Goal: Transaction & Acquisition: Purchase product/service

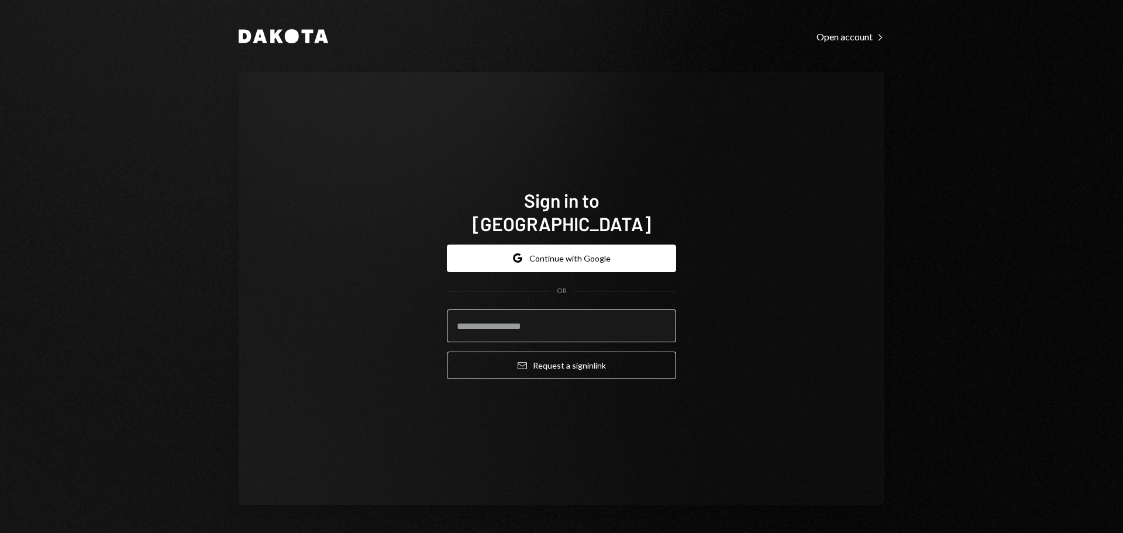
click at [573, 309] on input "email" at bounding box center [561, 325] width 229 height 33
click at [590, 245] on button "Google Continue with Google" at bounding box center [561, 258] width 229 height 27
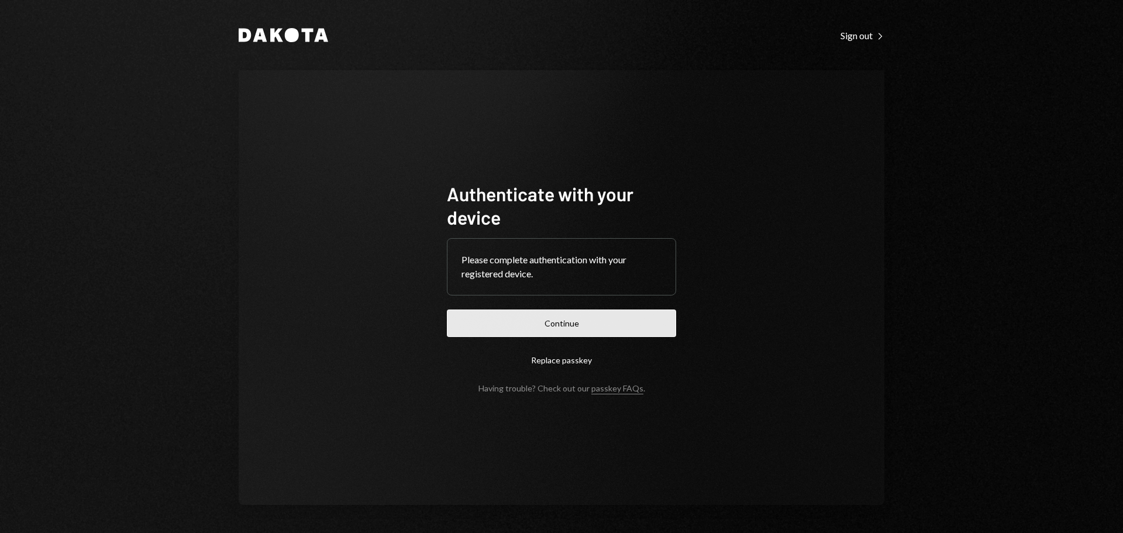
click at [563, 315] on button "Continue" at bounding box center [561, 322] width 229 height 27
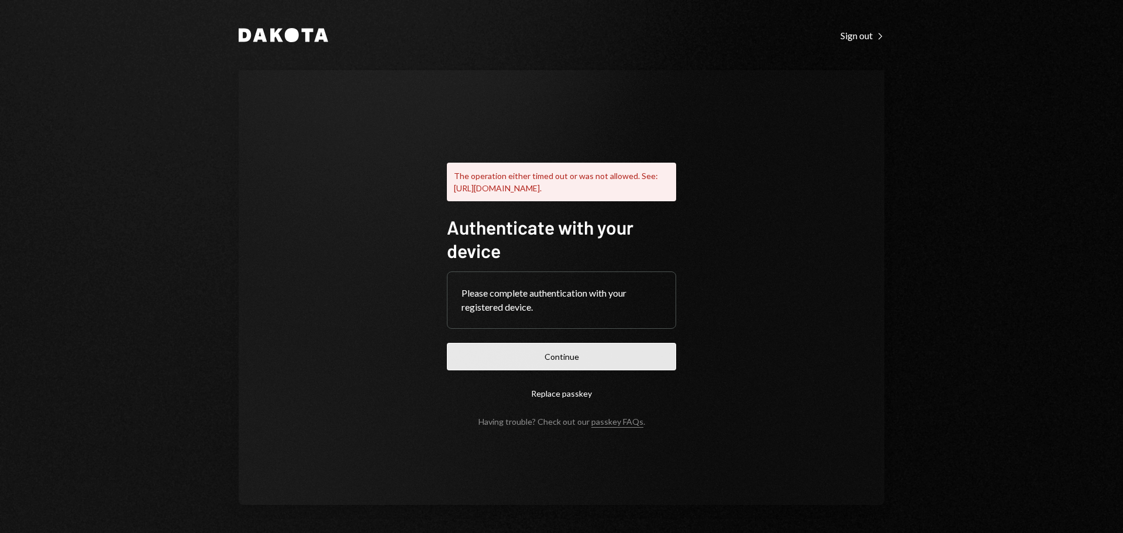
click at [535, 370] on button "Continue" at bounding box center [561, 356] width 229 height 27
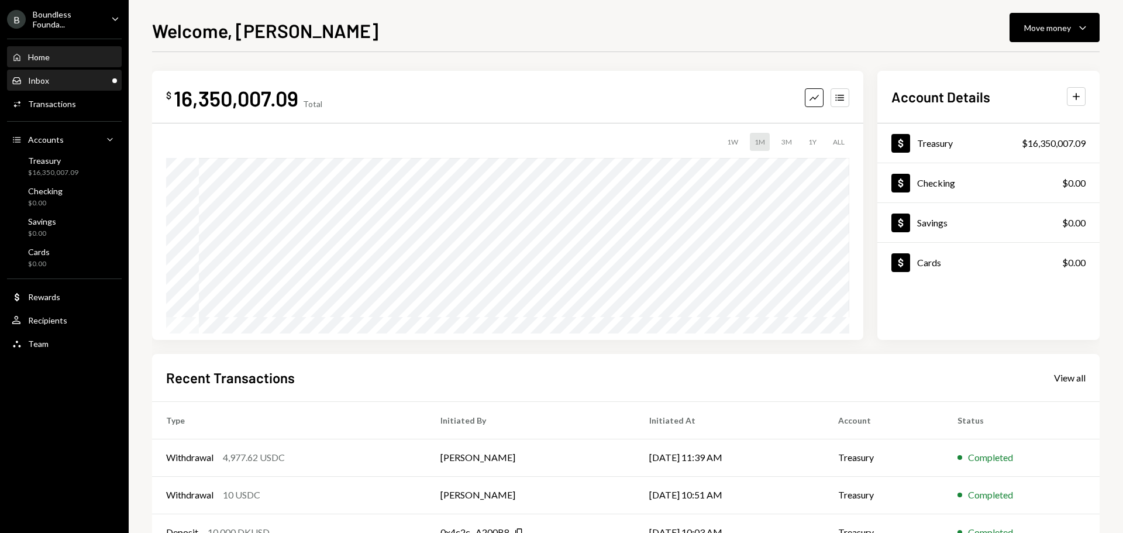
click at [68, 78] on div "Inbox Inbox" at bounding box center [64, 80] width 105 height 11
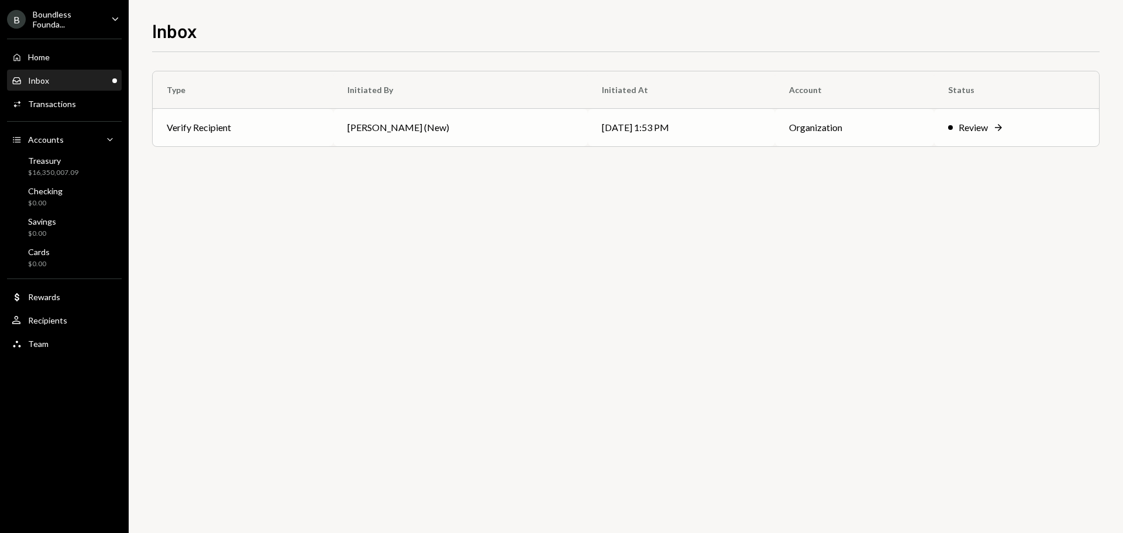
click at [311, 130] on td "Verify Recipient" at bounding box center [243, 127] width 181 height 37
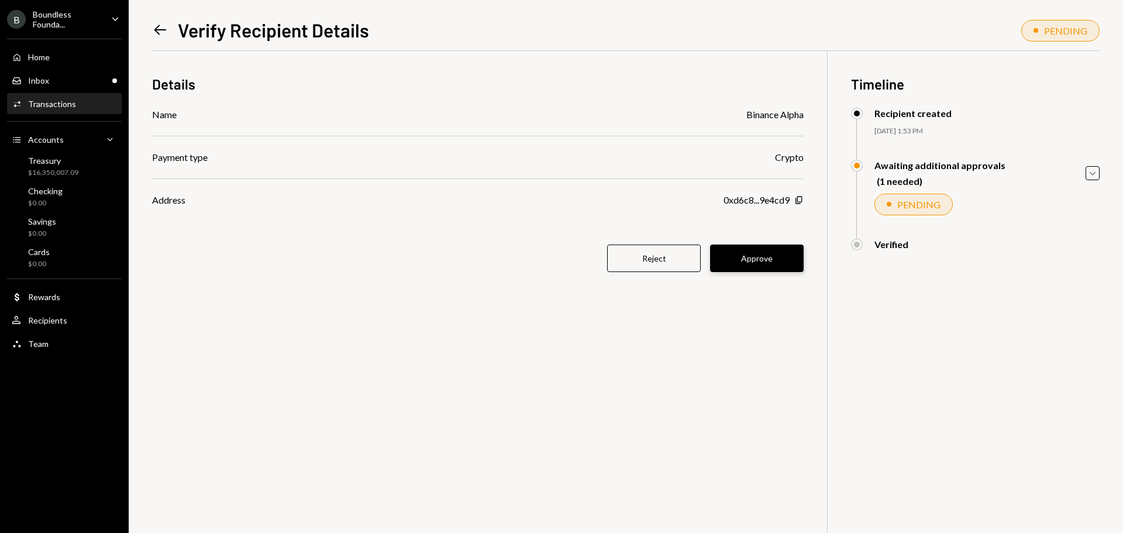
click at [774, 252] on button "Approve" at bounding box center [757, 258] width 94 height 27
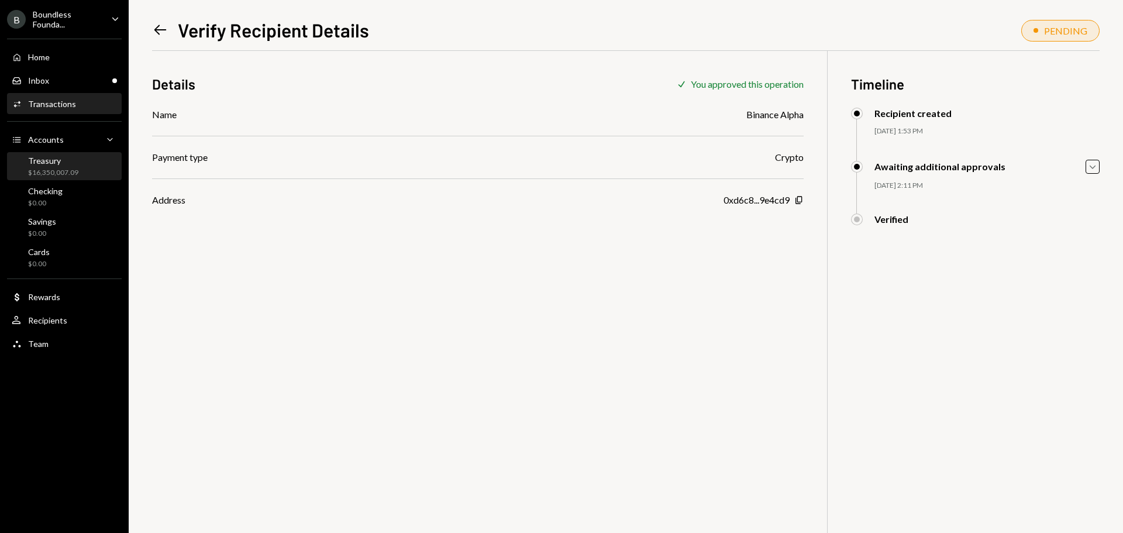
click at [45, 159] on div "Treasury" at bounding box center [53, 161] width 50 height 10
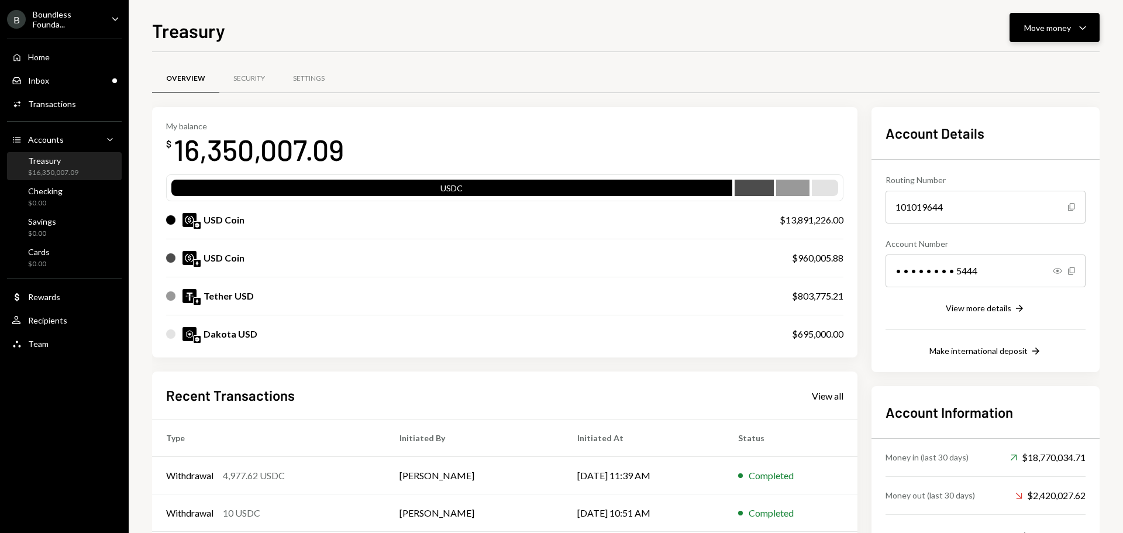
click at [1040, 31] on div "Move money" at bounding box center [1047, 28] width 47 height 12
click at [1024, 88] on div "Transfer" at bounding box center [1045, 89] width 85 height 12
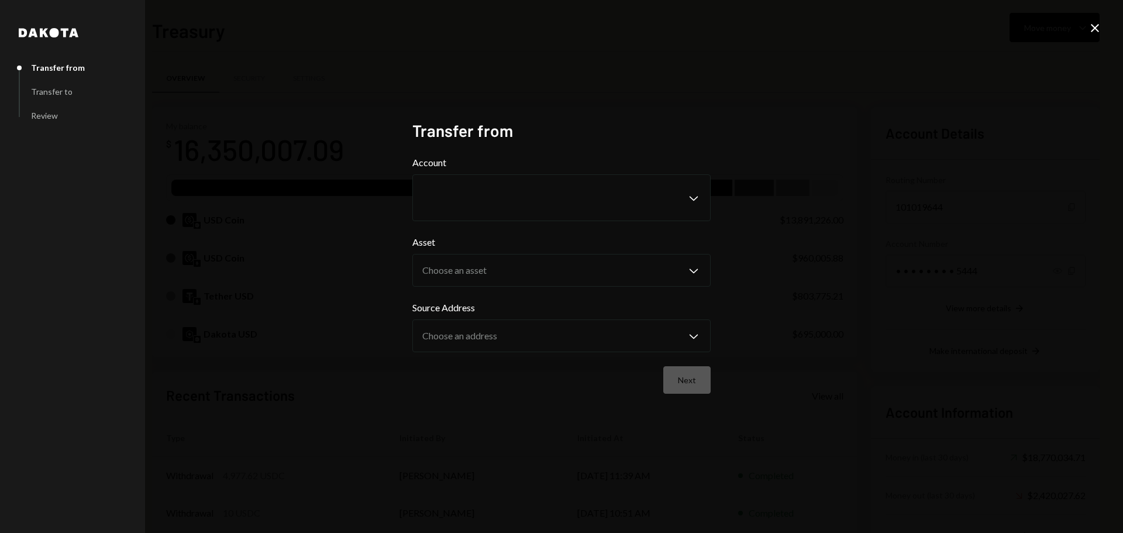
click at [1099, 26] on icon "Close" at bounding box center [1095, 28] width 14 height 14
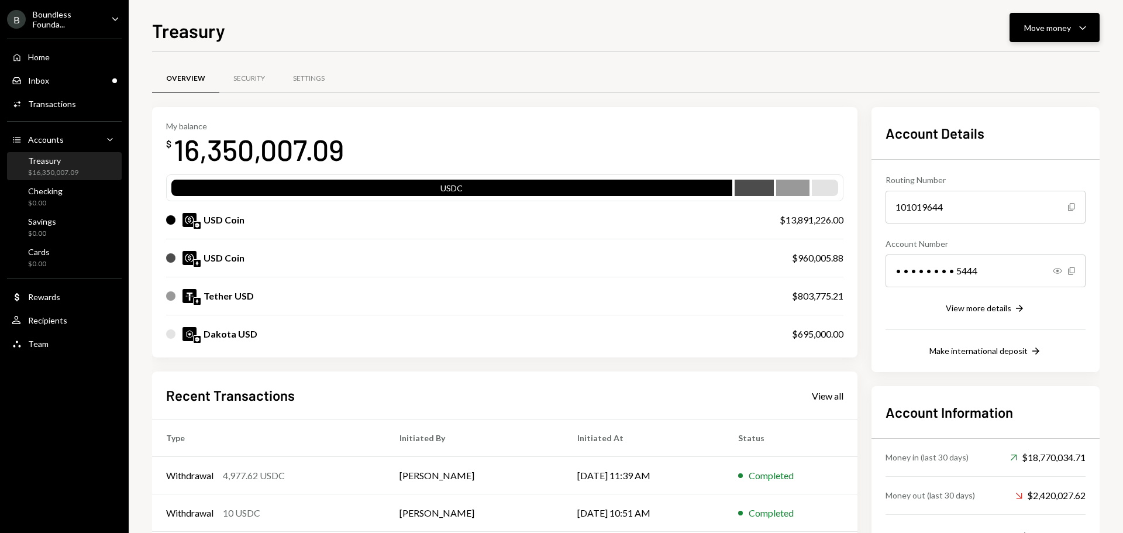
click at [1058, 36] on button "Move money Caret Down" at bounding box center [1055, 27] width 90 height 29
click at [1007, 59] on div "Send" at bounding box center [1045, 63] width 85 height 12
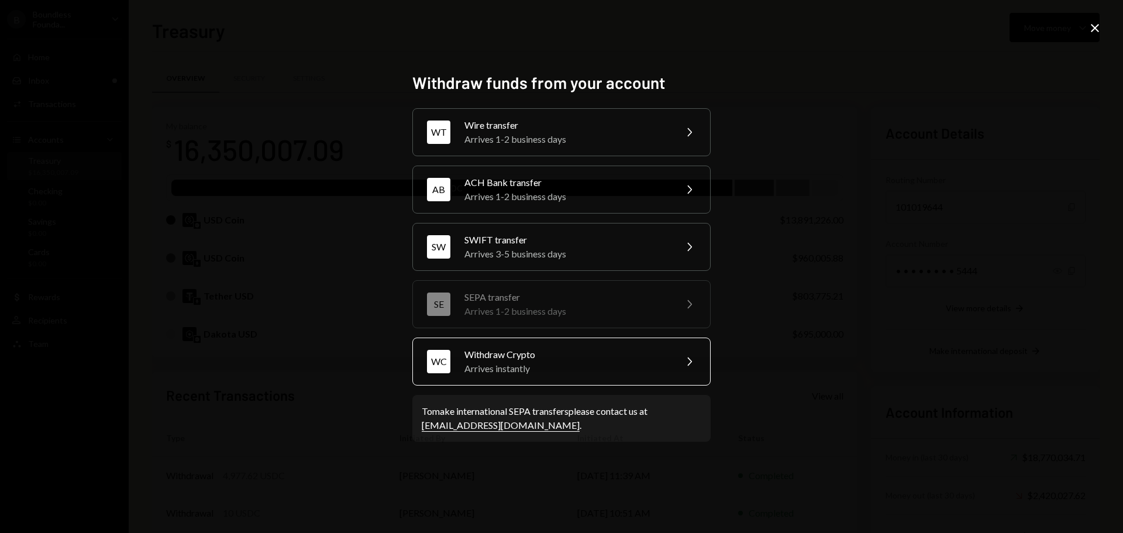
click at [534, 369] on div "Arrives instantly" at bounding box center [566, 369] width 204 height 14
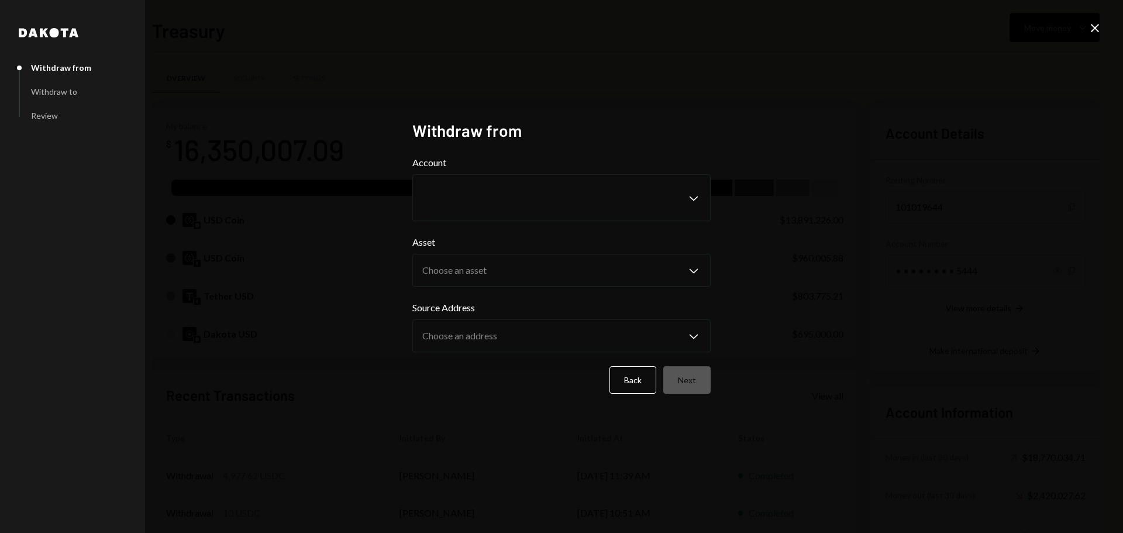
click at [443, 173] on div "Account Chevron Down" at bounding box center [561, 189] width 298 height 66
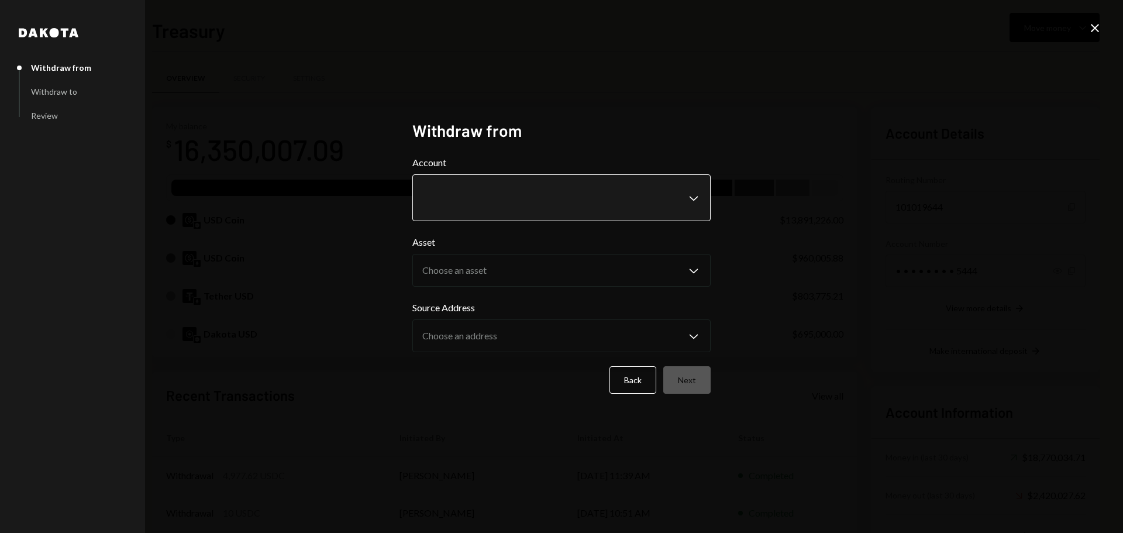
click at [446, 200] on body "B Boundless Founda... Caret Down Home Home Inbox Inbox Activities Transactions …" at bounding box center [561, 266] width 1123 height 533
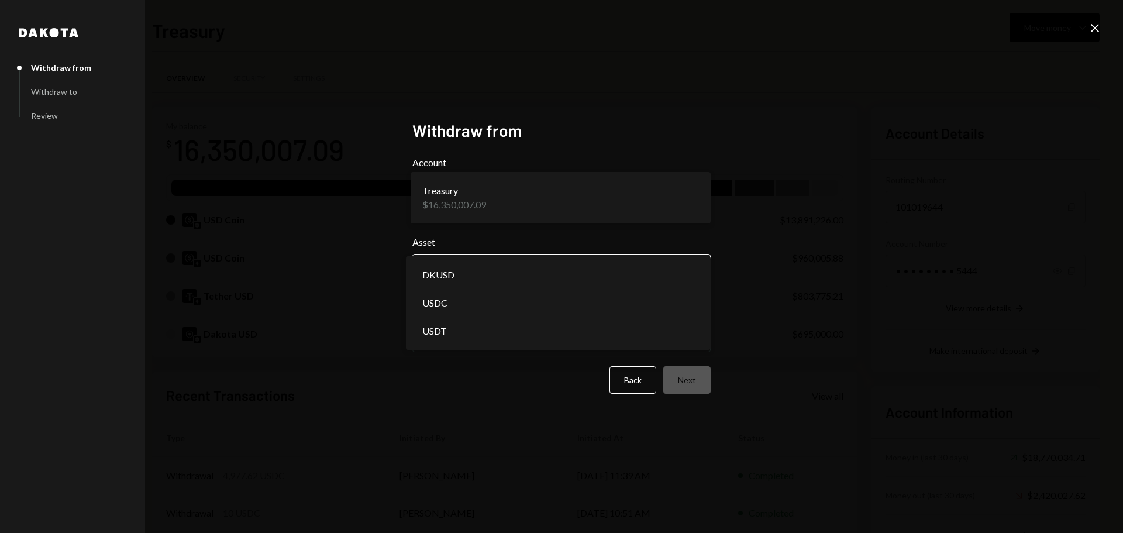
click at [446, 257] on body "B Boundless Founda... Caret Down Home Home Inbox Inbox Activities Transactions …" at bounding box center [561, 266] width 1123 height 533
select select "****"
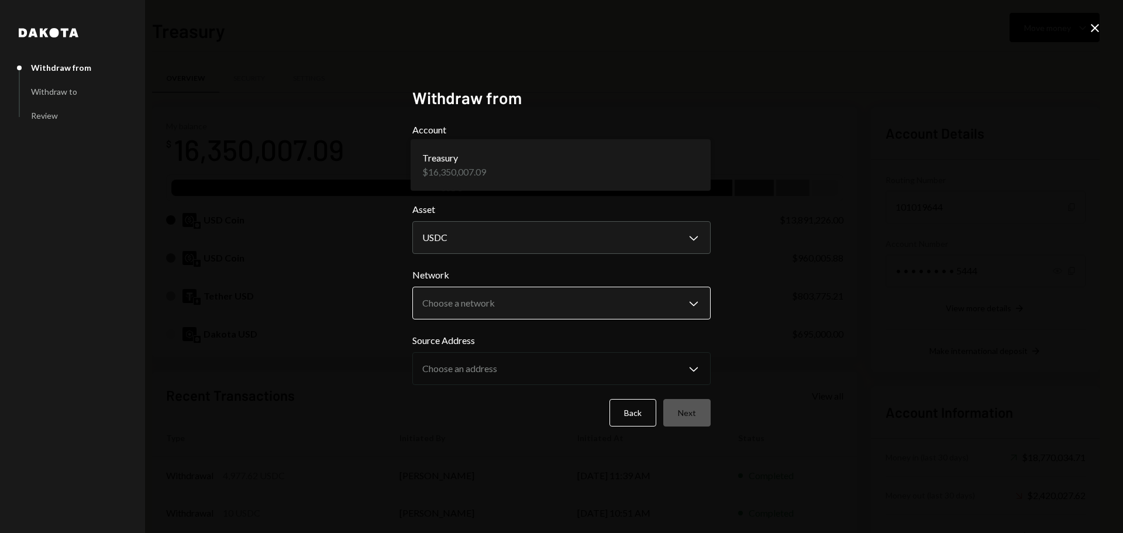
click at [445, 304] on body "B Boundless Founda... Caret Down Home Home Inbox Inbox Activities Transactions …" at bounding box center [561, 266] width 1123 height 533
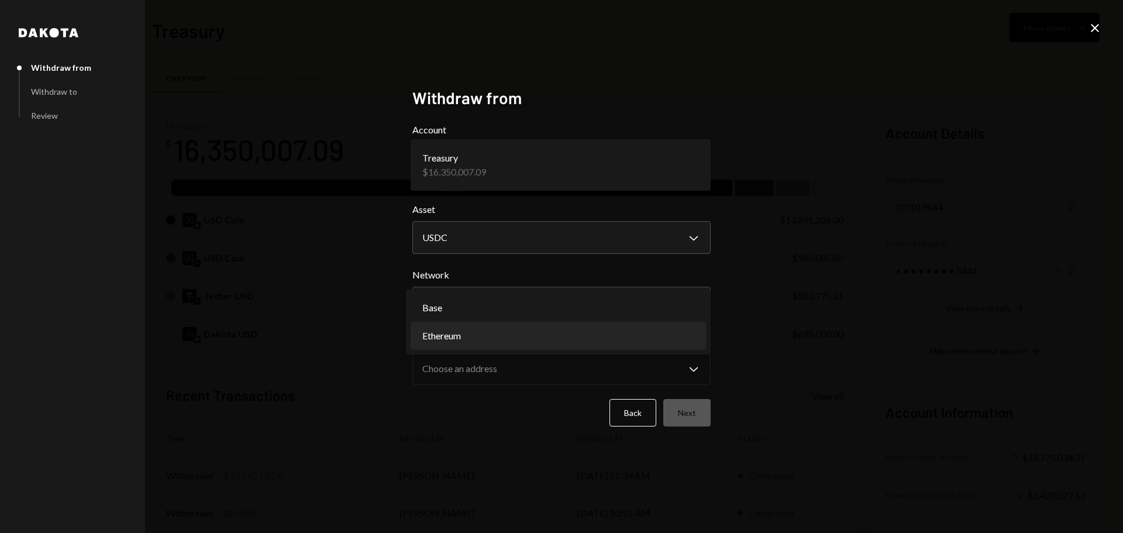
select select "**********"
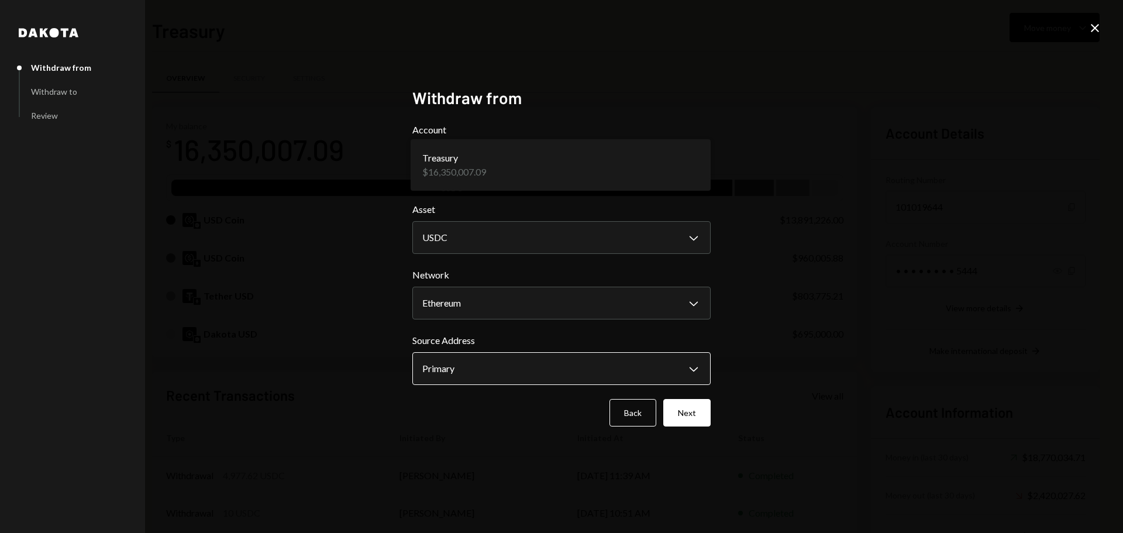
click at [433, 369] on body "B Boundless Founda... Caret Down Home Home Inbox Inbox Activities Transactions …" at bounding box center [561, 266] width 1123 height 533
drag, startPoint x: 696, startPoint y: 419, endPoint x: 676, endPoint y: 420, distance: 19.9
click at [696, 421] on button "Next" at bounding box center [686, 412] width 47 height 27
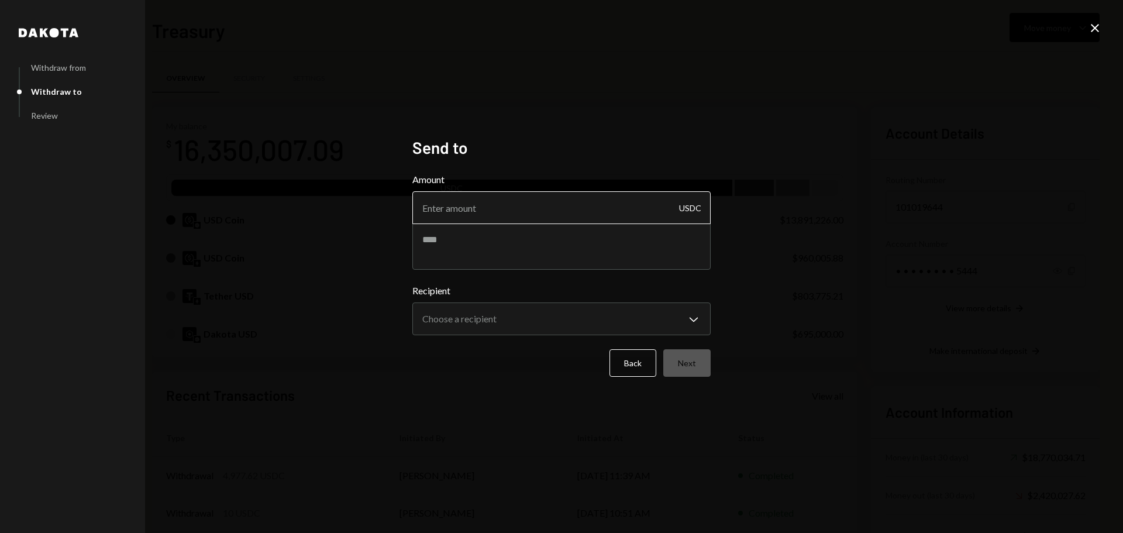
click at [464, 212] on input "Amount" at bounding box center [561, 207] width 298 height 33
type input "10"
click at [448, 250] on textarea at bounding box center [561, 246] width 298 height 47
type textarea "*"
type textarea "**********"
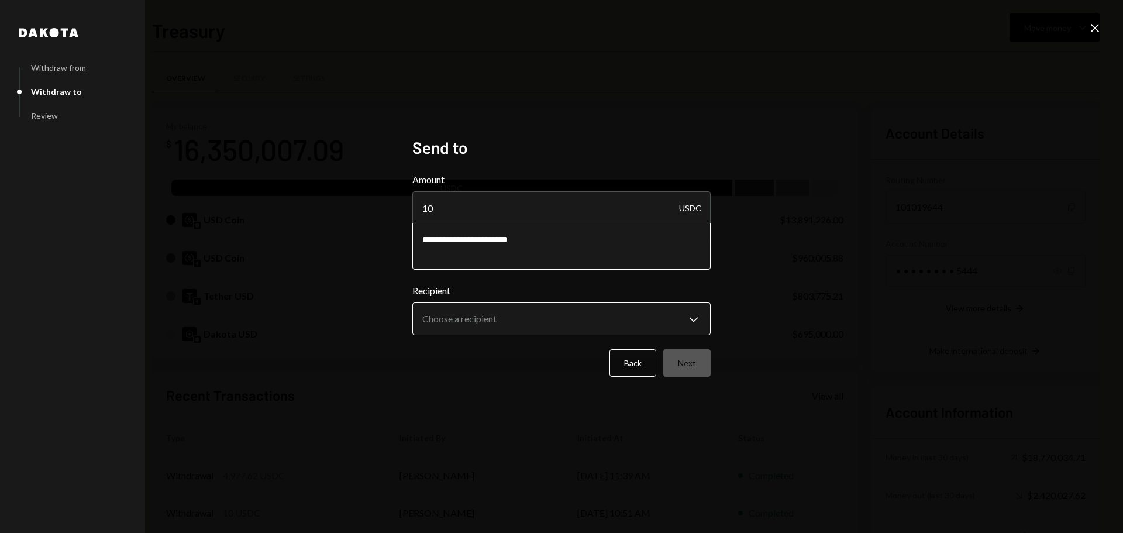
click at [473, 321] on body "B Boundless Founda... Caret Down Home Home Inbox Inbox Activities Transactions …" at bounding box center [561, 266] width 1123 height 533
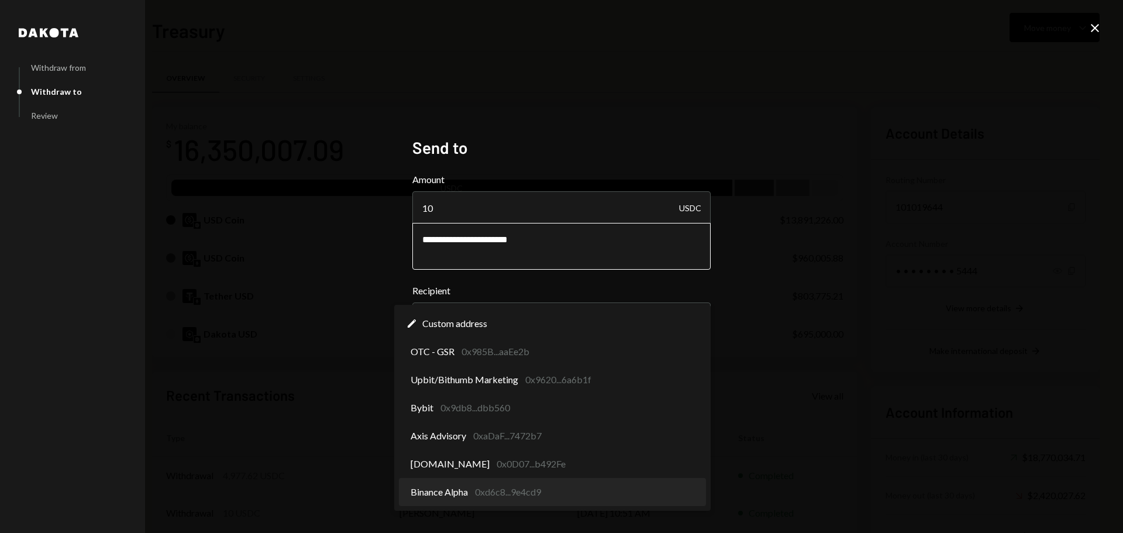
select select "**********"
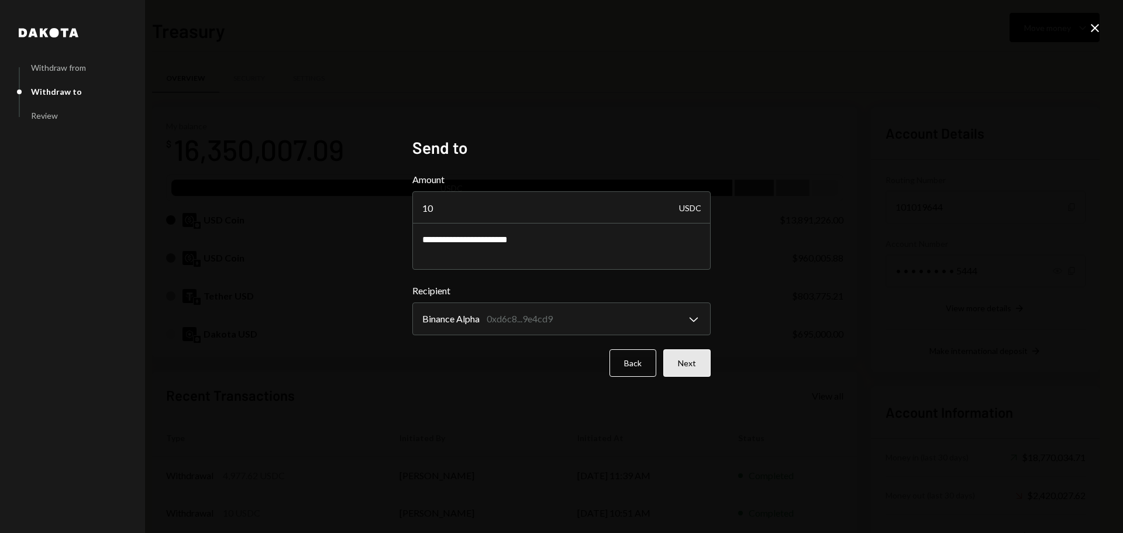
click at [686, 357] on button "Next" at bounding box center [686, 362] width 47 height 27
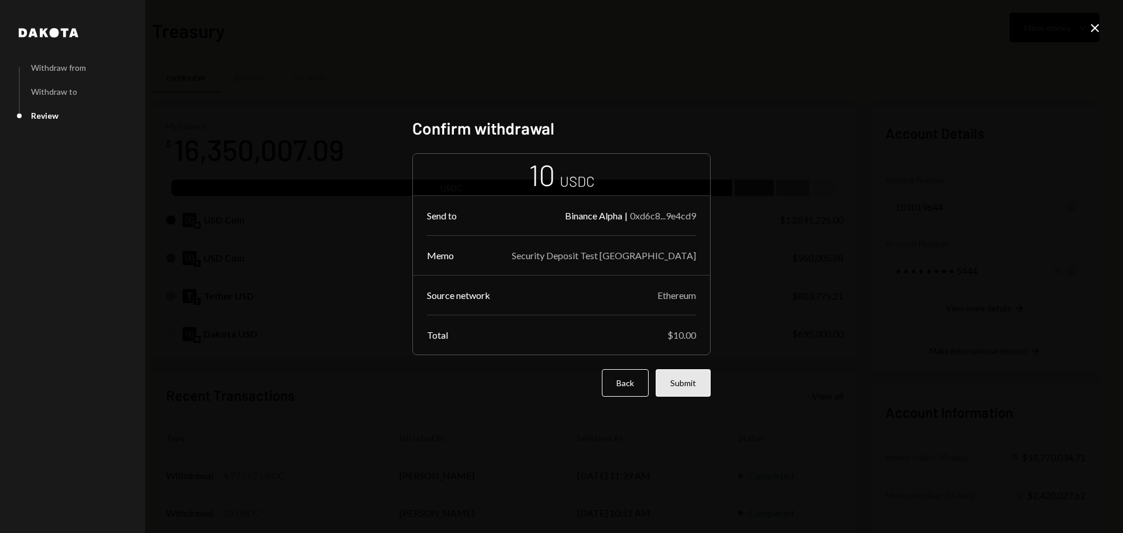
click at [683, 385] on button "Submit" at bounding box center [683, 382] width 55 height 27
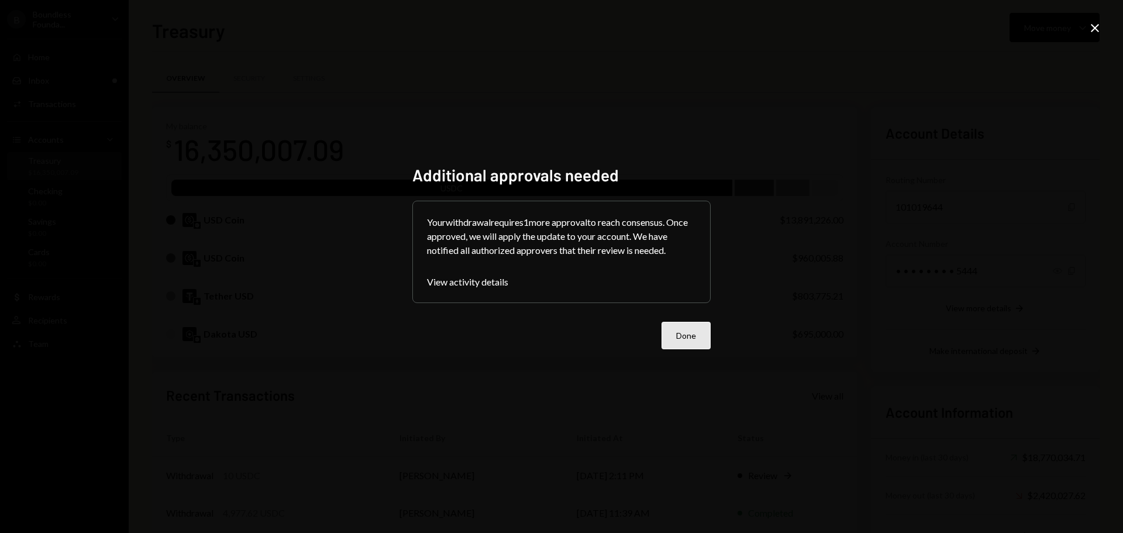
click at [696, 341] on button "Done" at bounding box center [686, 335] width 49 height 27
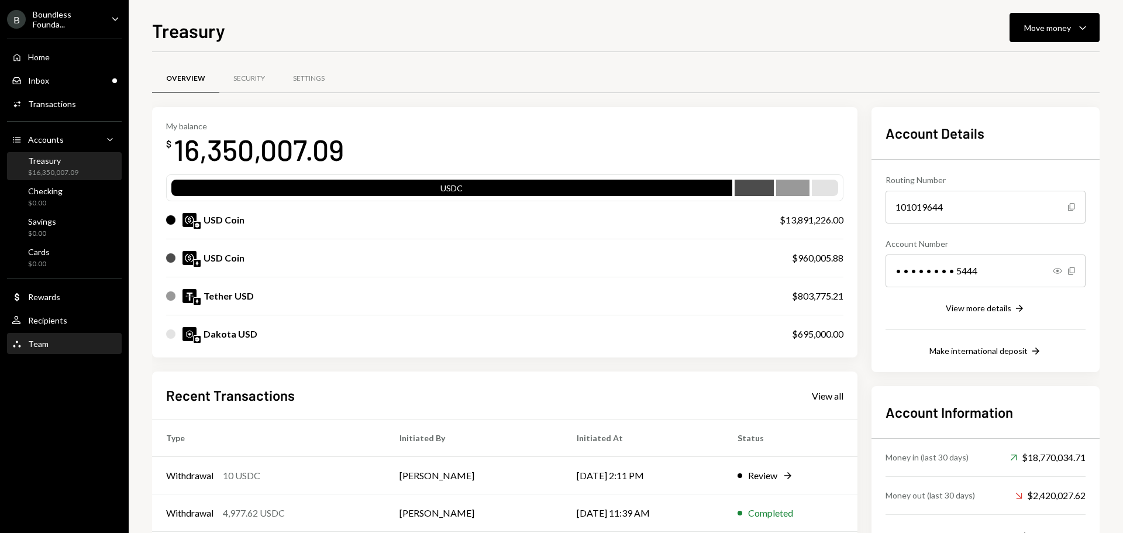
click at [50, 346] on div "Team Team" at bounding box center [64, 344] width 105 height 11
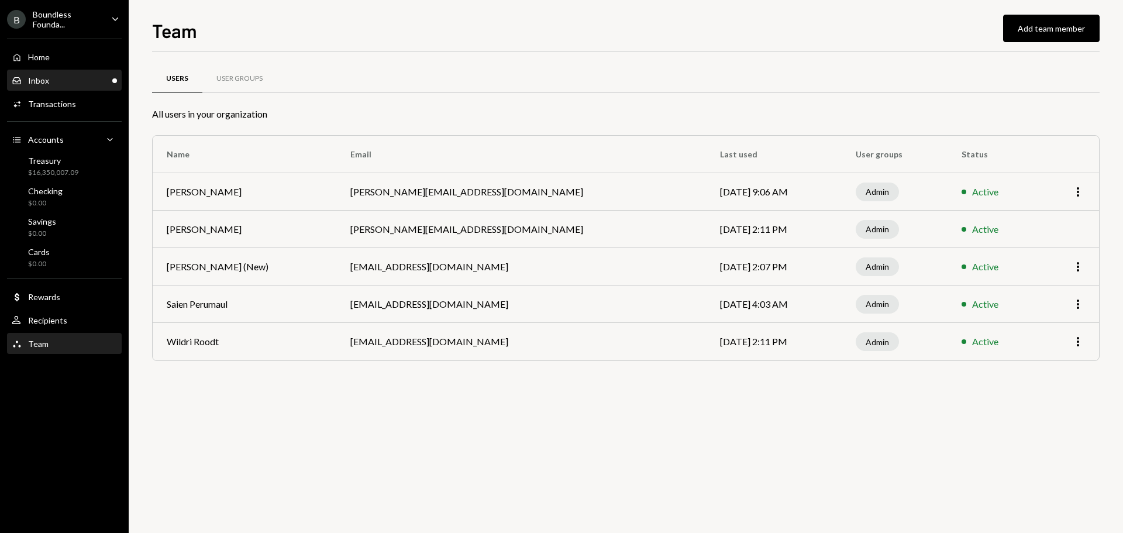
click at [60, 80] on div "Inbox Inbox" at bounding box center [64, 80] width 105 height 11
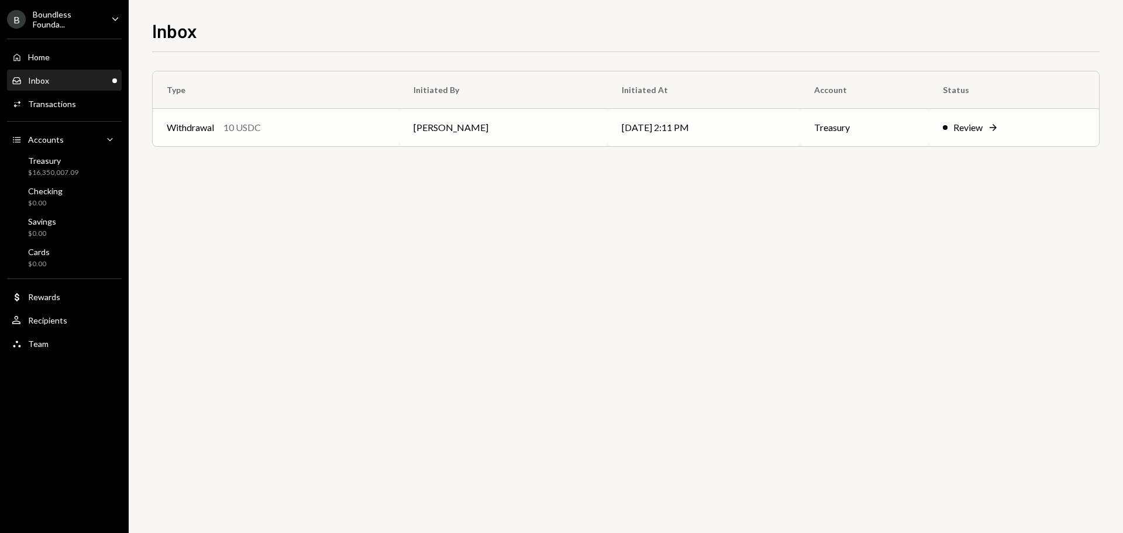
click at [336, 132] on div "Withdrawal 10 USDC" at bounding box center [276, 128] width 219 height 14
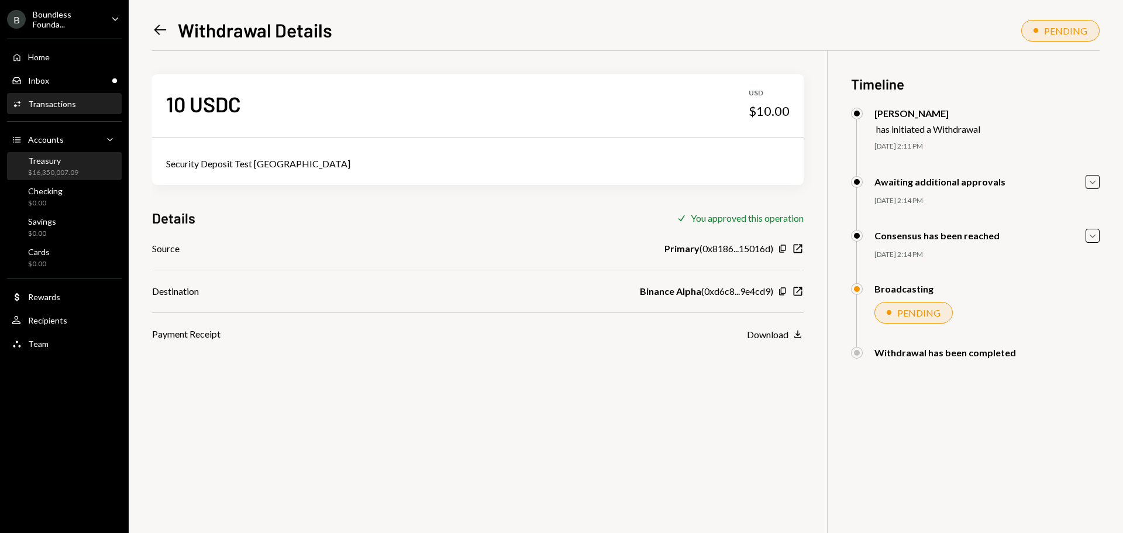
click at [69, 166] on div "Treasury $16,350,007.09" at bounding box center [53, 167] width 50 height 22
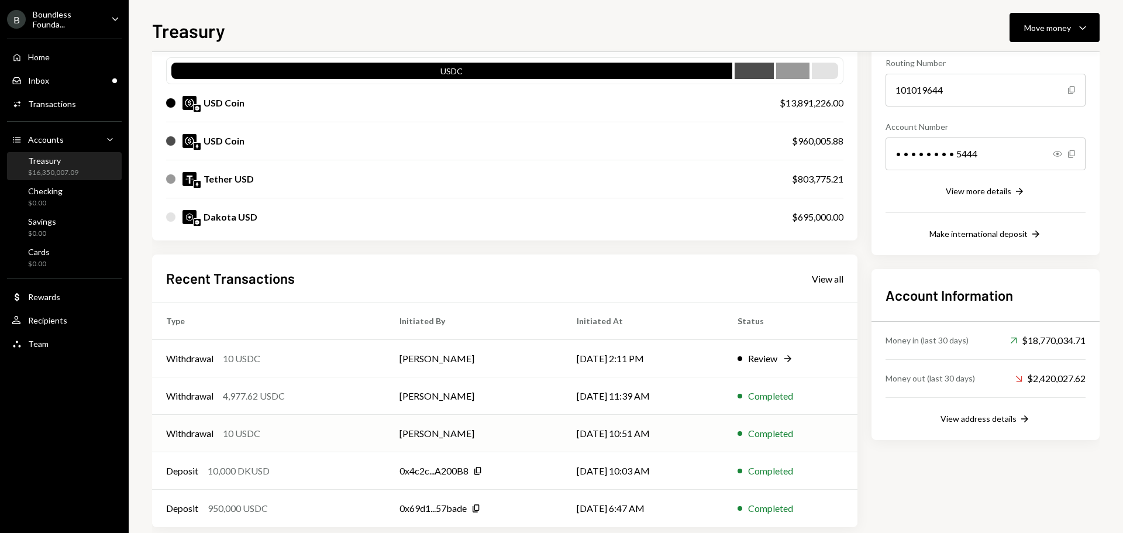
scroll to position [135, 0]
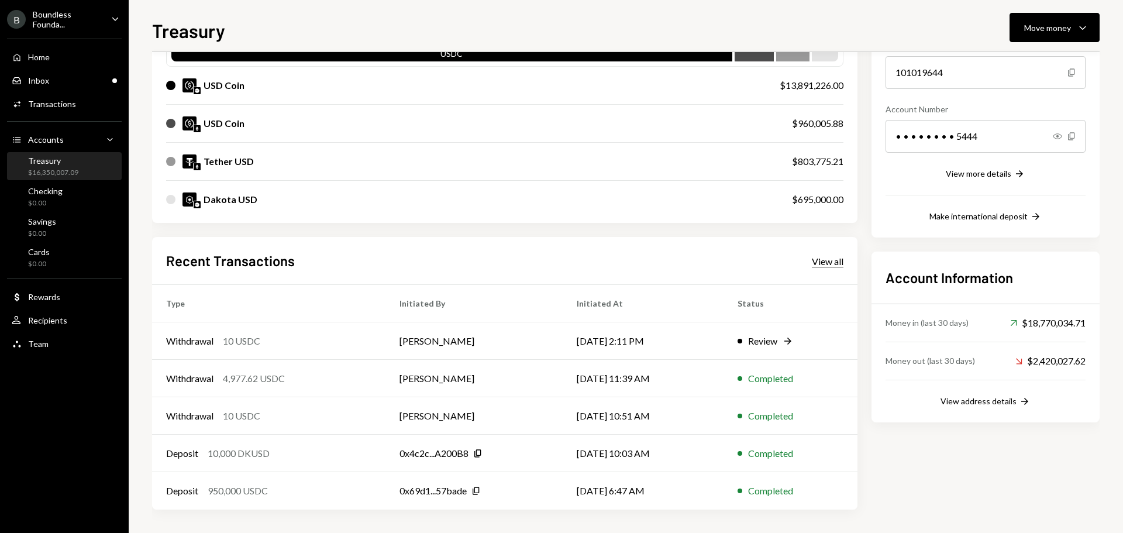
click at [832, 258] on div "View all" at bounding box center [828, 262] width 32 height 12
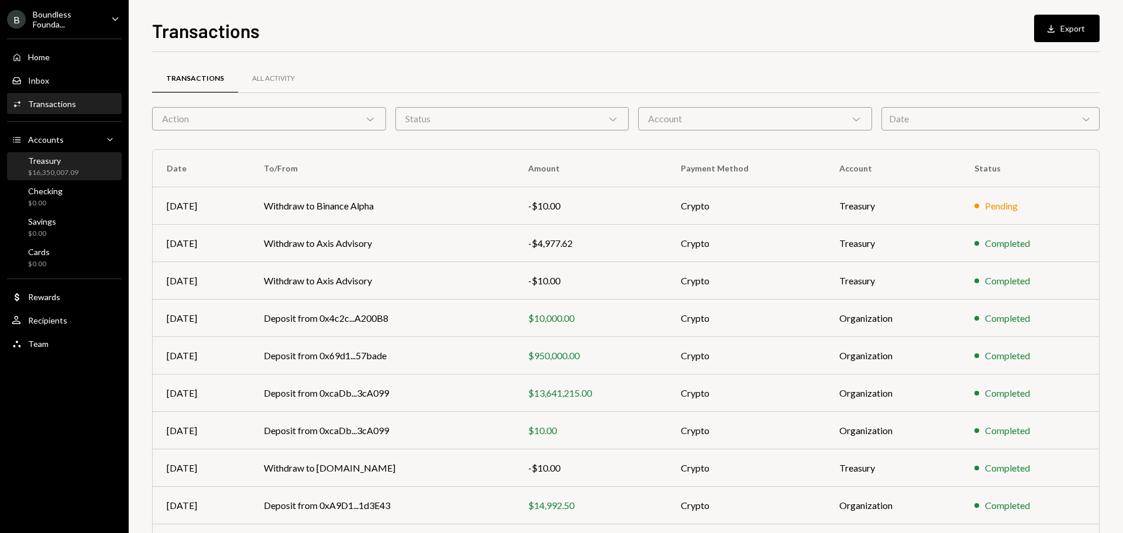
click at [60, 163] on div "Treasury" at bounding box center [53, 161] width 50 height 10
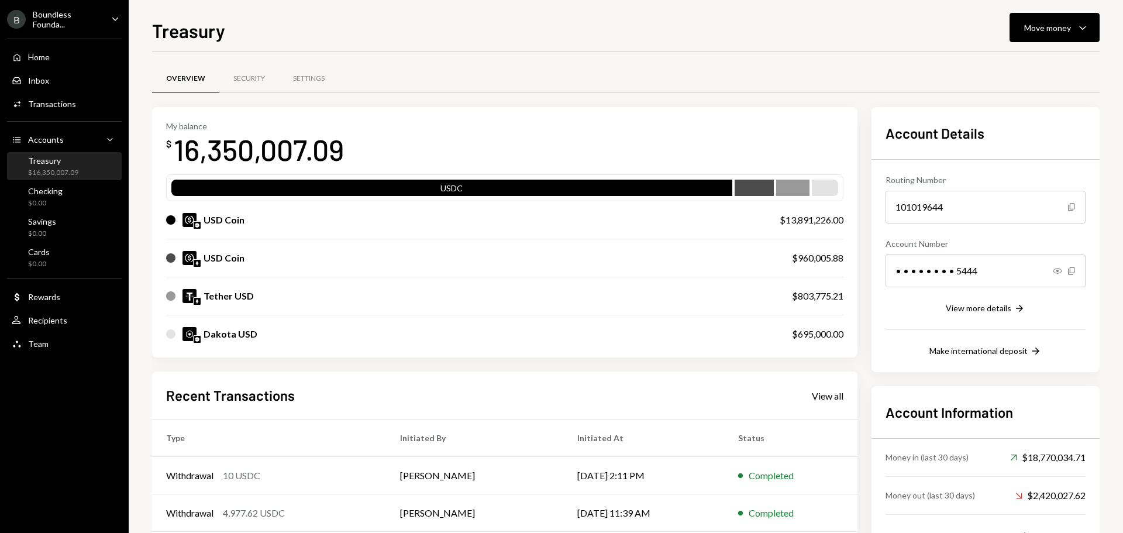
scroll to position [117, 0]
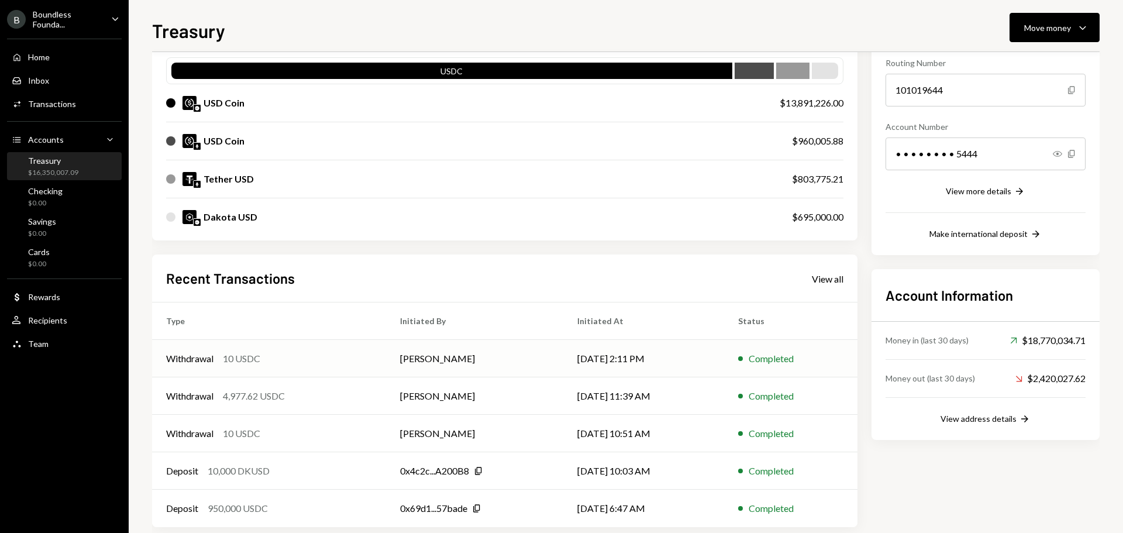
click at [295, 359] on div "Withdrawal 10 USDC" at bounding box center [269, 359] width 206 height 14
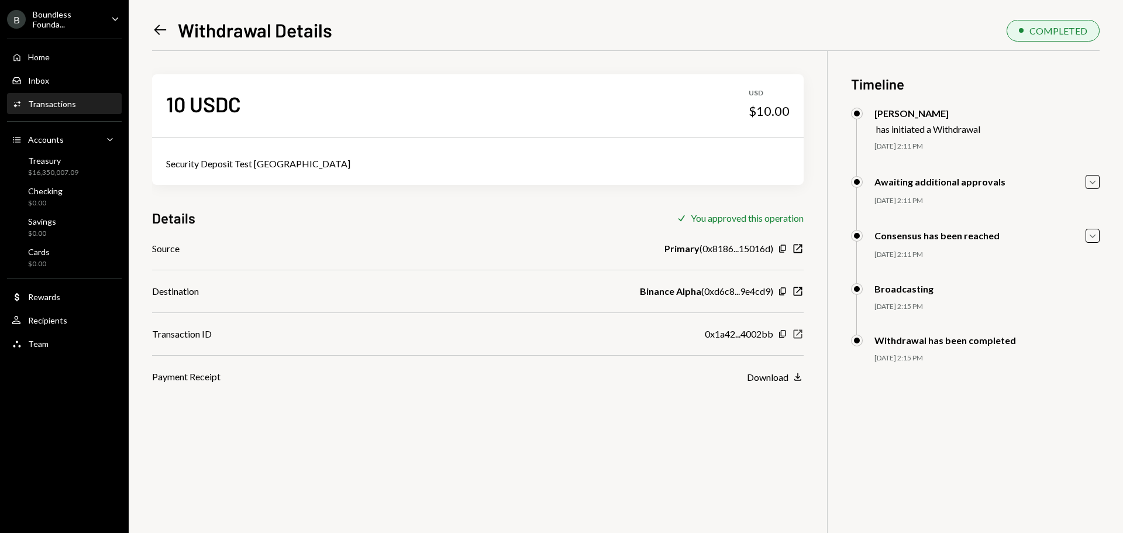
click at [799, 334] on icon "New Window" at bounding box center [798, 334] width 12 height 12
click at [157, 30] on icon at bounding box center [160, 30] width 12 height 10
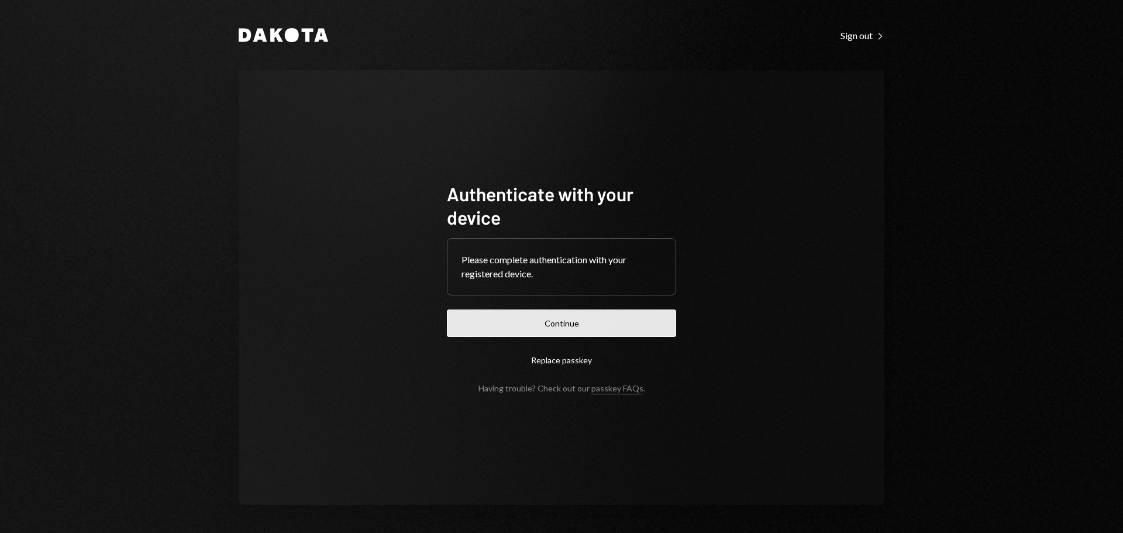
click at [589, 318] on button "Continue" at bounding box center [561, 322] width 229 height 27
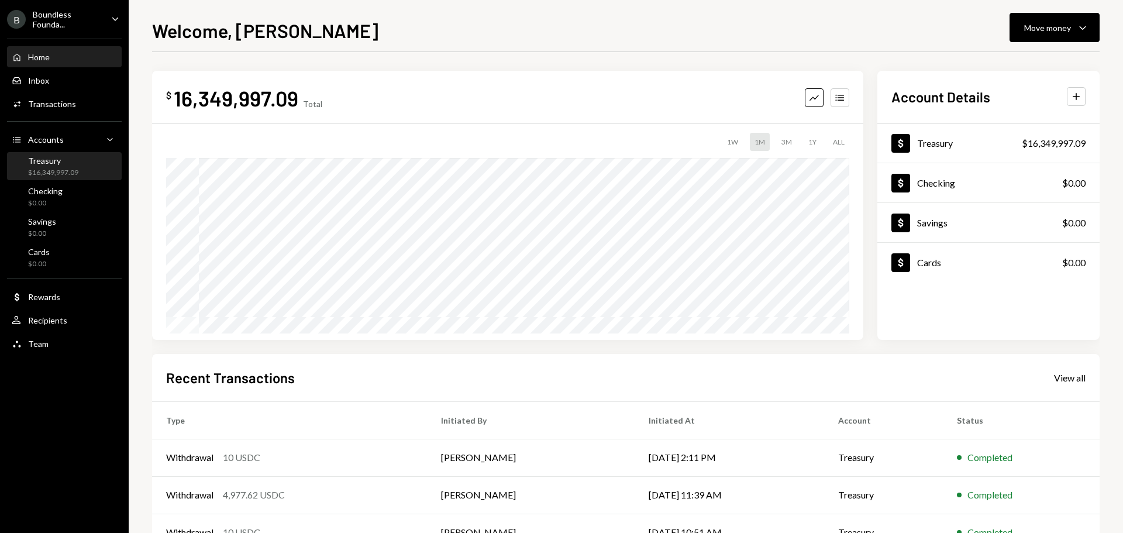
click at [46, 174] on div "$16,349,997.09" at bounding box center [53, 173] width 50 height 10
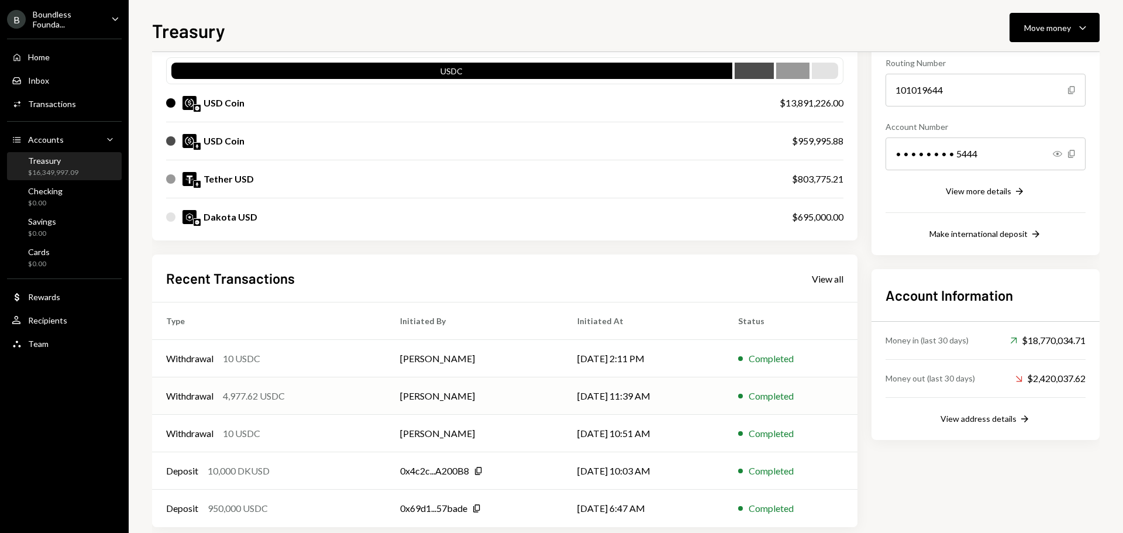
scroll to position [135, 0]
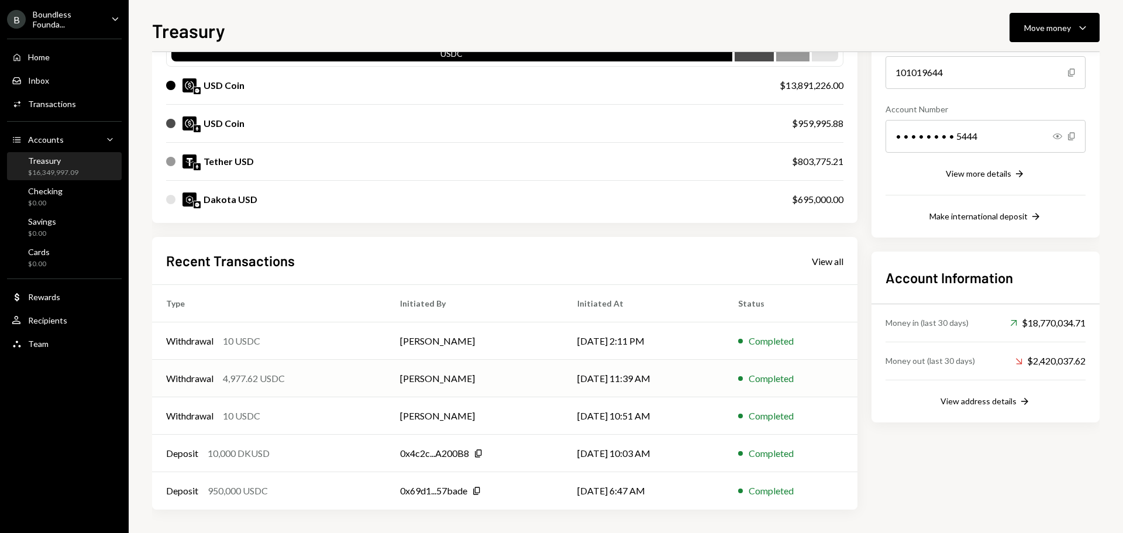
click at [270, 374] on div "4,977.62 USDC" at bounding box center [254, 378] width 62 height 14
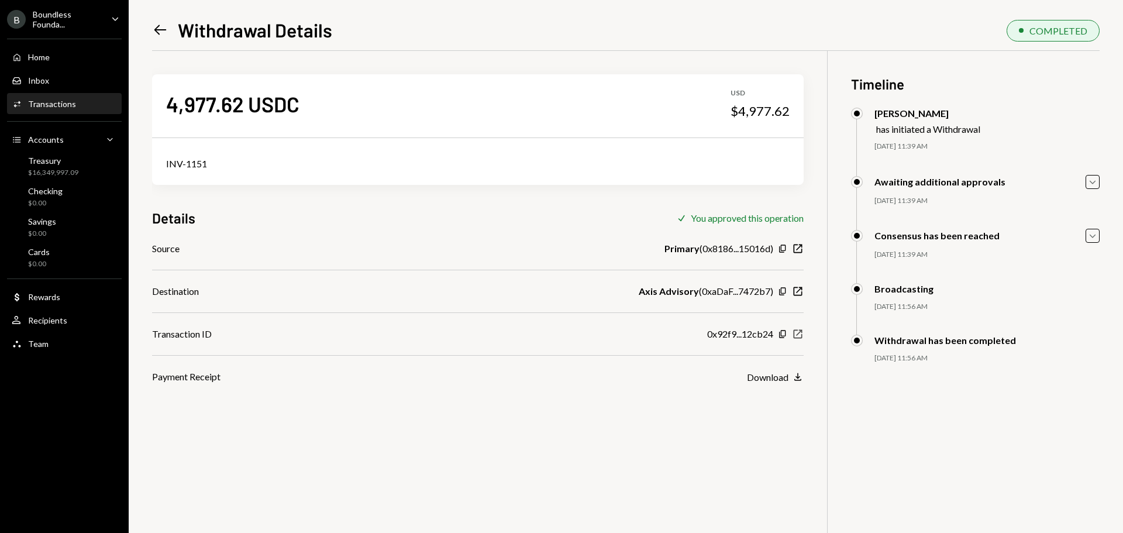
click at [796, 333] on icon "New Window" at bounding box center [798, 334] width 12 height 12
click at [738, 101] on div "USD $4,977.62" at bounding box center [760, 103] width 59 height 30
drag, startPoint x: 734, startPoint y: 109, endPoint x: 791, endPoint y: 111, distance: 57.3
click at [791, 111] on div "4,977.62 USDC USD $4,977.62" at bounding box center [478, 103] width 652 height 58
click at [166, 29] on icon "Left Arrow" at bounding box center [160, 30] width 16 height 16
